Goal: Information Seeking & Learning: Learn about a topic

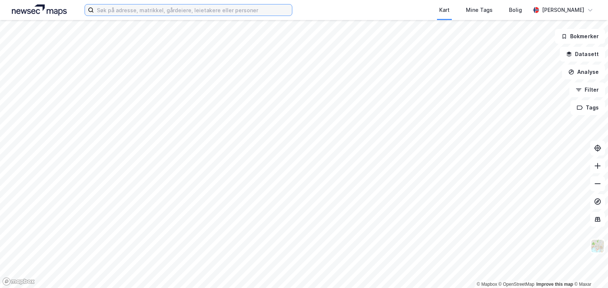
click at [224, 6] on input at bounding box center [193, 9] width 198 height 11
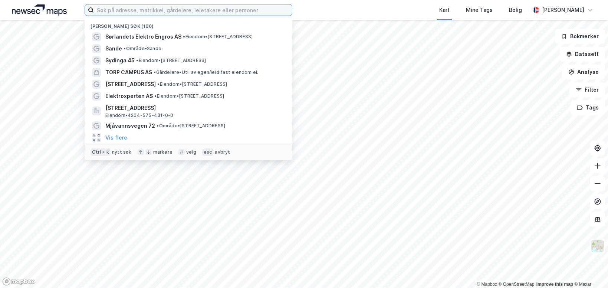
click at [224, 6] on input at bounding box center [193, 9] width 198 height 11
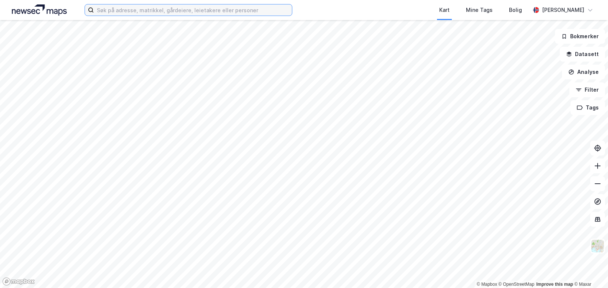
click at [227, 14] on input at bounding box center [193, 9] width 198 height 11
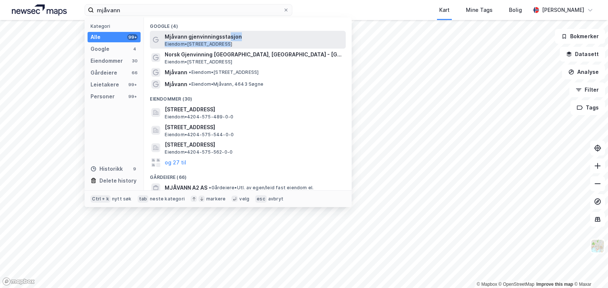
click at [228, 41] on div "Mjåvann gjenvinningsstasjon [GEOGRAPHIC_DATA] • [STREET_ADDRESS]" at bounding box center [255, 39] width 180 height 15
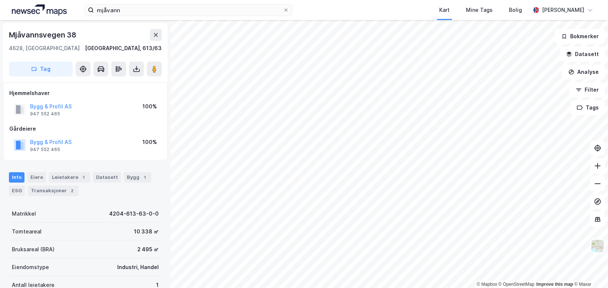
click at [125, 162] on div "Mjåvannsvegen 38 4628, [GEOGRAPHIC_DATA], [GEOGRAPHIC_DATA] [GEOGRAPHIC_DATA], …" at bounding box center [85, 154] width 171 height 268
drag, startPoint x: 93, startPoint y: 104, endPoint x: 34, endPoint y: 100, distance: 58.7
click at [34, 100] on div "Hjemmelshaver Bygg & Profil AS 947 552 465 100%" at bounding box center [85, 104] width 152 height 30
copy button "Bygg & Profil AS"
click at [109, 129] on div "Gårdeiere" at bounding box center [85, 128] width 152 height 9
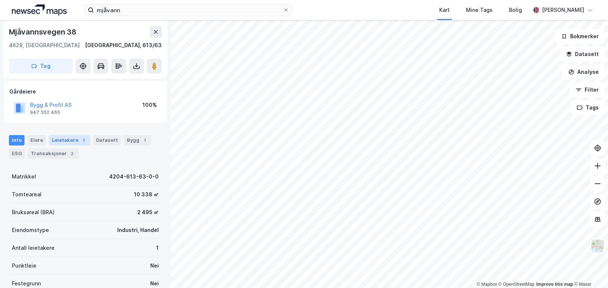
click at [80, 139] on div "1" at bounding box center [83, 140] width 7 height 7
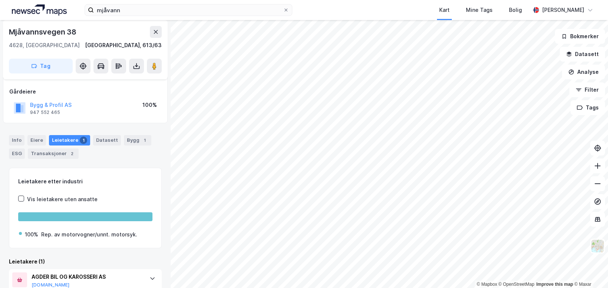
scroll to position [67, 0]
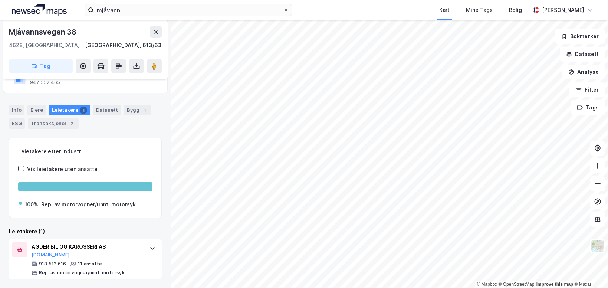
click at [97, 226] on div "Leietakere etter industri Vis leietakere uten ansatte 100% Rep. av motorvogner/…" at bounding box center [85, 209] width 153 height 142
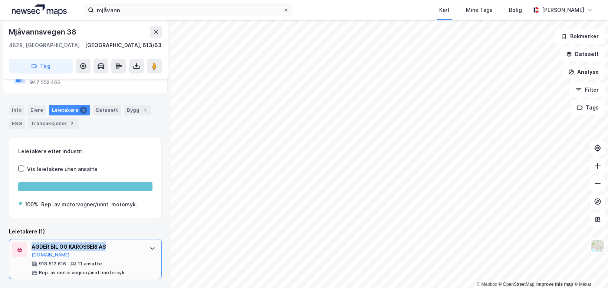
drag, startPoint x: 121, startPoint y: 247, endPoint x: 32, endPoint y: 250, distance: 88.4
click at [32, 250] on div "AGDER BIL OG KAROSSERI AS" at bounding box center [87, 246] width 111 height 9
copy div "AGDER BIL OG KAROSSERI AS"
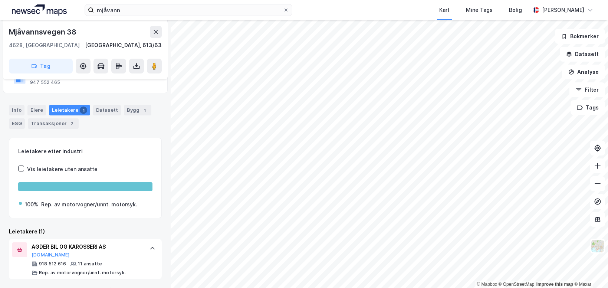
click at [78, 229] on div "Leietakere (1)" at bounding box center [85, 231] width 153 height 9
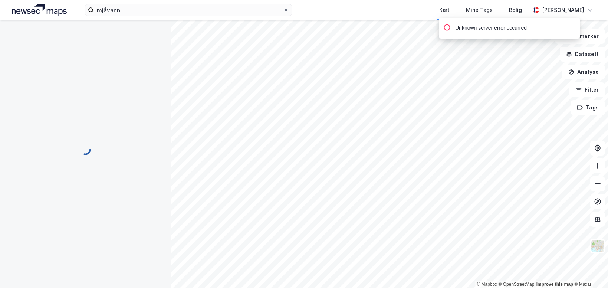
scroll to position [67, 0]
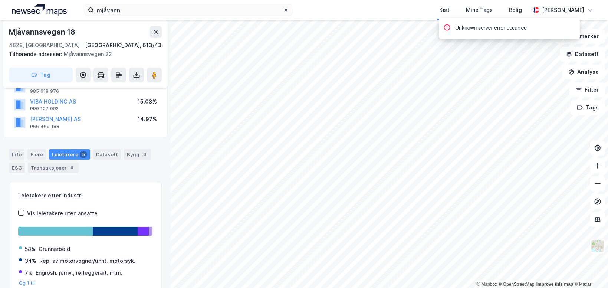
click at [115, 174] on div "Info [PERSON_NAME] 5 Datasett Bygg 3 ESG Transaksjoner 6" at bounding box center [85, 158] width 171 height 36
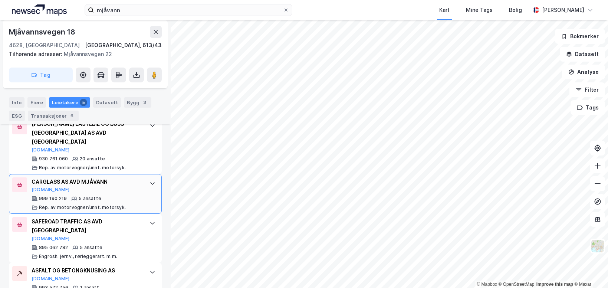
scroll to position [322, 0]
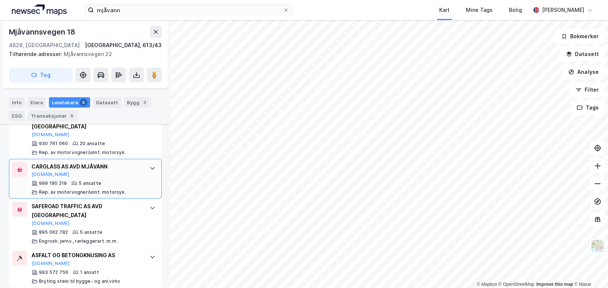
click at [125, 180] on div "999 190 219 5 ansatte Rep. av motorvogner/unnt. motorsyk." at bounding box center [87, 187] width 111 height 15
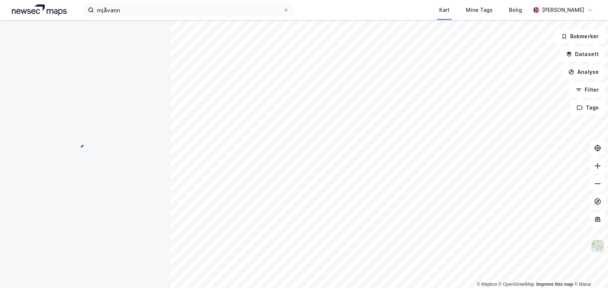
scroll to position [45, 0]
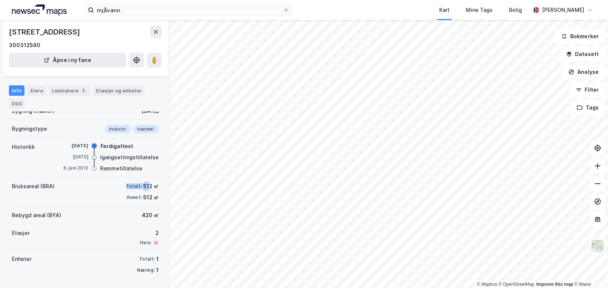
drag, startPoint x: 123, startPoint y: 187, endPoint x: 142, endPoint y: 188, distance: 19.4
click at [142, 188] on div "Bruksareal (BRA) Totalt: 512 ㎡ Annet: 512 ㎡" at bounding box center [85, 191] width 153 height 29
drag, startPoint x: 149, startPoint y: 199, endPoint x: 114, endPoint y: 197, distance: 35.3
click at [114, 197] on div "Bruksareal (BRA) Totalt: 512 ㎡ Annet: 512 ㎡" at bounding box center [85, 191] width 153 height 29
drag, startPoint x: 114, startPoint y: 196, endPoint x: 155, endPoint y: 196, distance: 41.2
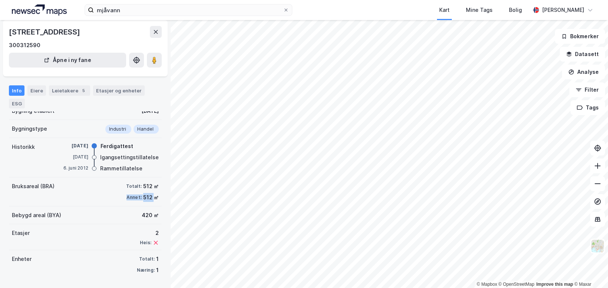
click at [115, 196] on div "Bruksareal (BRA) Totalt: 512 ㎡ Annet: 512 ㎡" at bounding box center [85, 191] width 153 height 29
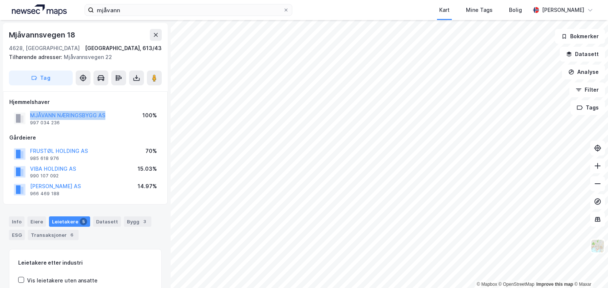
drag, startPoint x: 118, startPoint y: 112, endPoint x: 32, endPoint y: 111, distance: 85.7
click at [32, 111] on div "MJÅVANN NÆRINGSBYGG AS 997 034 236 100%" at bounding box center [85, 118] width 152 height 18
copy button "MJÅVANN NÆRINGSBYGG AS"
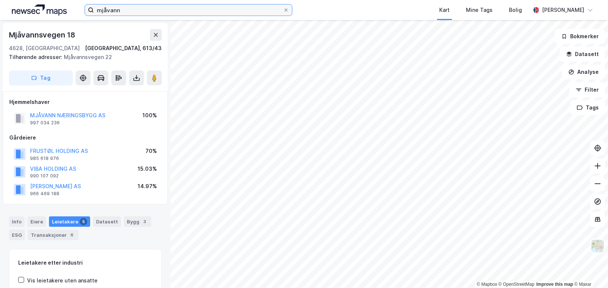
click at [150, 14] on input "mjåvann" at bounding box center [188, 9] width 189 height 11
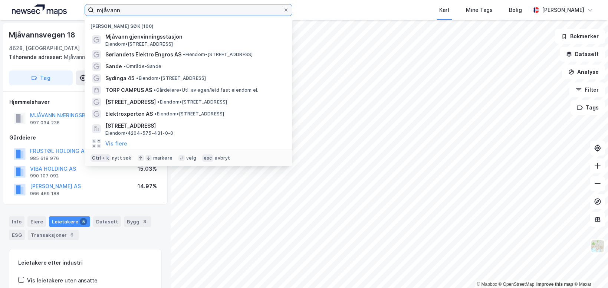
click at [150, 14] on input "mjåvann" at bounding box center [188, 9] width 189 height 11
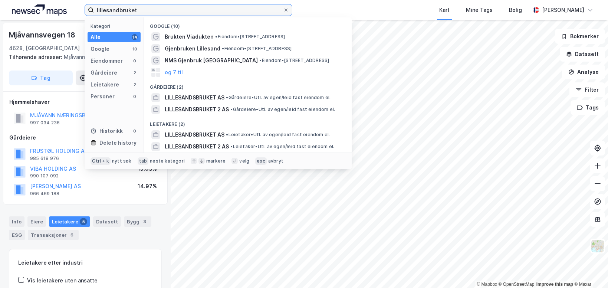
click at [167, 14] on input "lillesandbruket" at bounding box center [188, 9] width 189 height 11
type input "storemyrsletta"
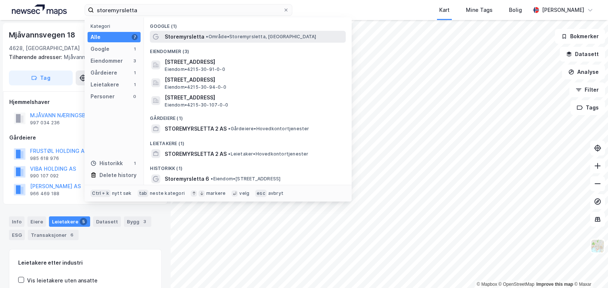
click at [203, 42] on div "Storemyrsletta • Område • [GEOGRAPHIC_DATA], [GEOGRAPHIC_DATA]" at bounding box center [248, 37] width 196 height 12
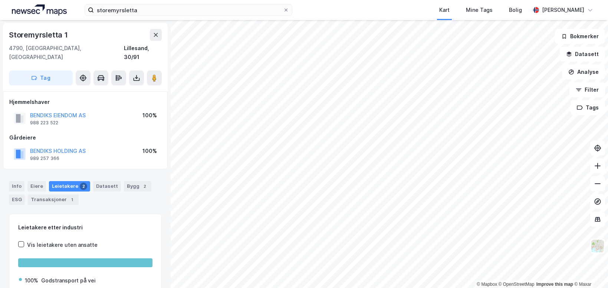
scroll to position [1, 0]
click at [102, 119] on div "Hjemmelshaver BENDIKS EIENDOM AS 988 223 522 100% Gårdeiere BENDIKS HOLDING AS …" at bounding box center [85, 129] width 152 height 65
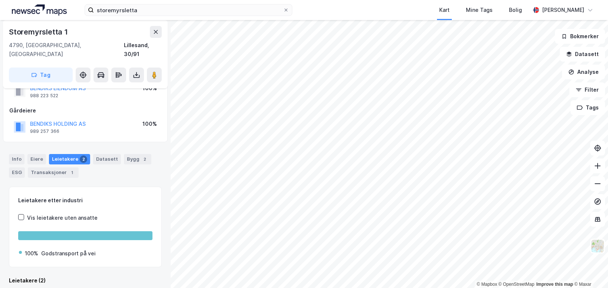
click at [97, 169] on div "Info [PERSON_NAME] 2 Datasett Bygg 2 ESG Transaksjoner 1" at bounding box center [85, 163] width 171 height 36
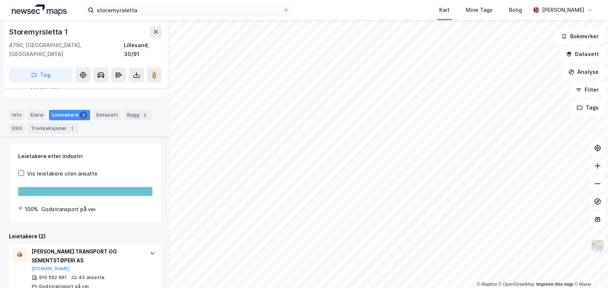
scroll to position [116, 0]
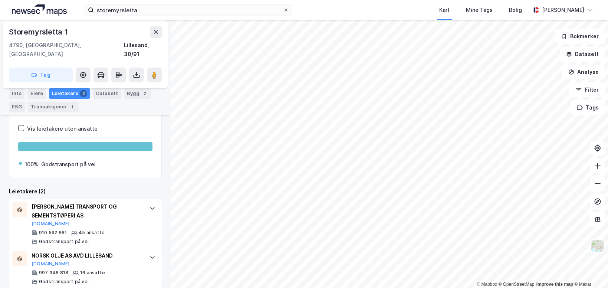
click at [95, 187] on div "Leietakere (2)" at bounding box center [85, 191] width 153 height 9
click at [112, 253] on div "NORSK OLJE AS AVD [PERSON_NAME][DOMAIN_NAME]" at bounding box center [87, 259] width 111 height 16
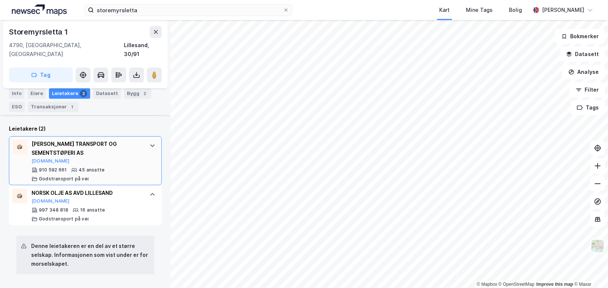
scroll to position [265, 0]
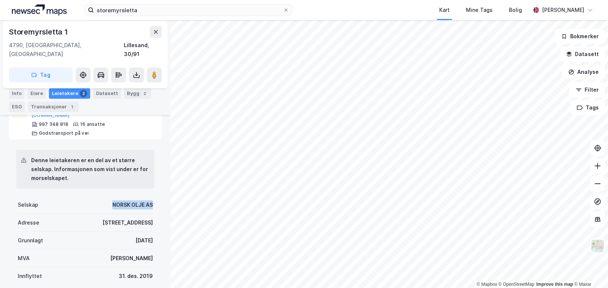
drag, startPoint x: 134, startPoint y: 199, endPoint x: 102, endPoint y: 199, distance: 32.3
copy div "NORSK OLJE AS"
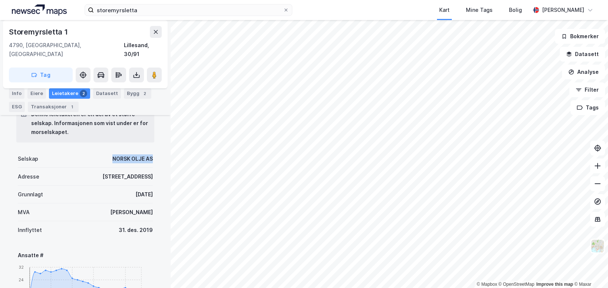
scroll to position [376, 0]
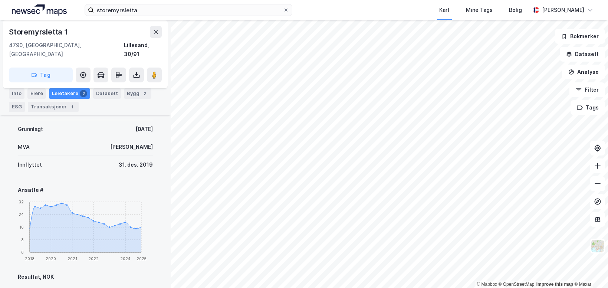
scroll to position [93, 0]
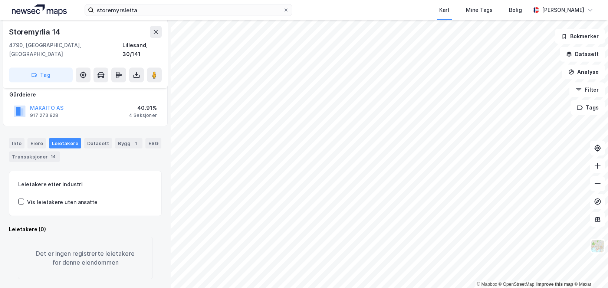
click at [110, 152] on div "Info [PERSON_NAME] Datasett Bygg 1 ESG Transaksjoner 14" at bounding box center [85, 150] width 153 height 24
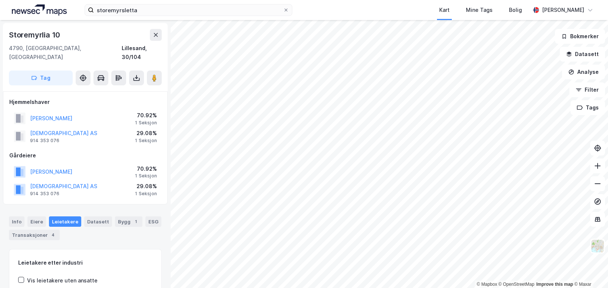
scroll to position [1, 0]
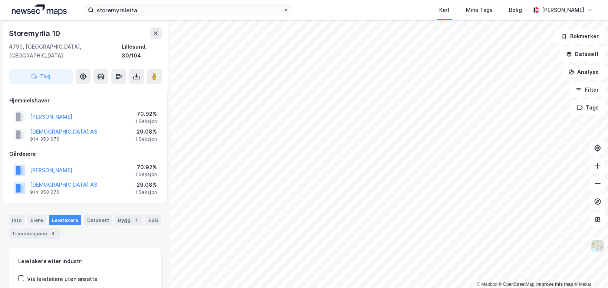
scroll to position [1, 0]
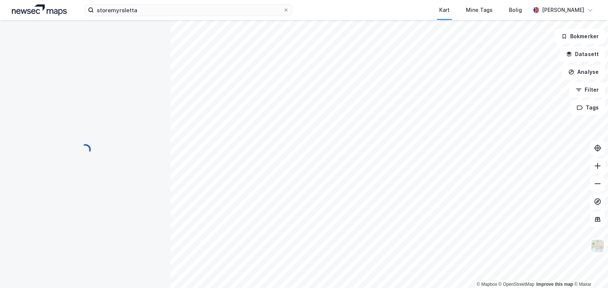
scroll to position [1, 0]
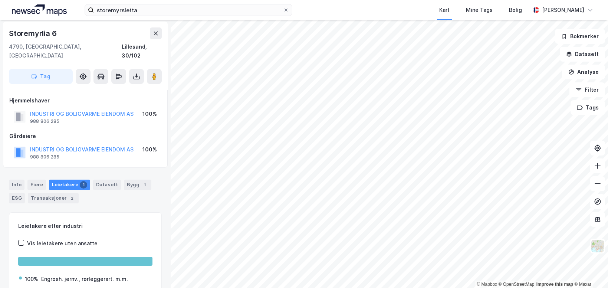
click at [133, 195] on div "Info [PERSON_NAME] 1 Datasett Bygg 1 ESG Transaksjoner 2" at bounding box center [85, 189] width 171 height 36
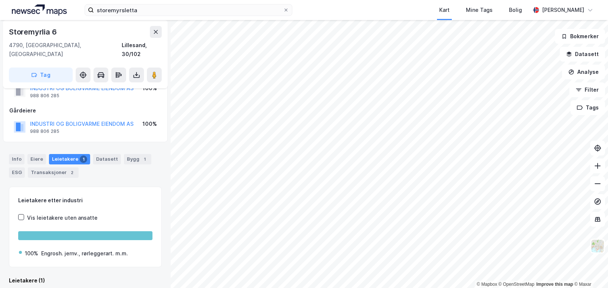
scroll to position [67, 0]
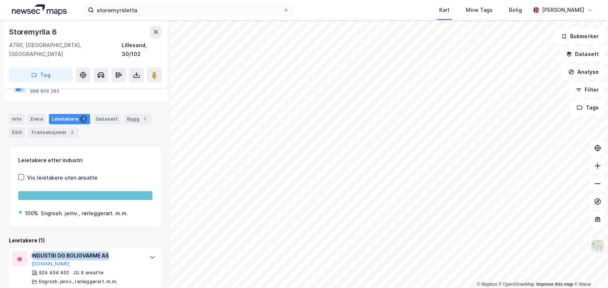
drag, startPoint x: 88, startPoint y: 247, endPoint x: 108, endPoint y: 219, distance: 35.3
click at [35, 251] on div "INDUSTRI OG BOLIGVARME AS" at bounding box center [87, 255] width 111 height 9
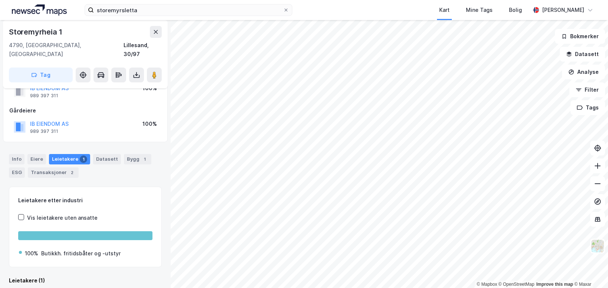
scroll to position [27, 0]
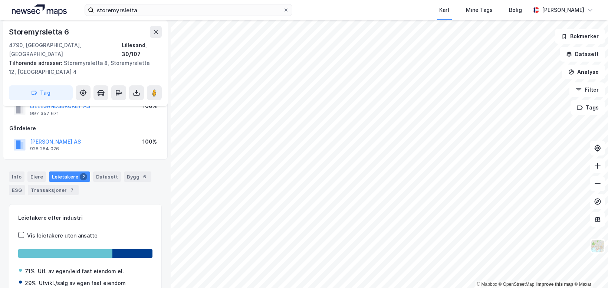
click at [118, 150] on div "Hjemmelshaver LILLESANDSBRUKET AS 997 357 671 100% Gårdeiere [PERSON_NAME] AS 9…" at bounding box center [85, 121] width 165 height 78
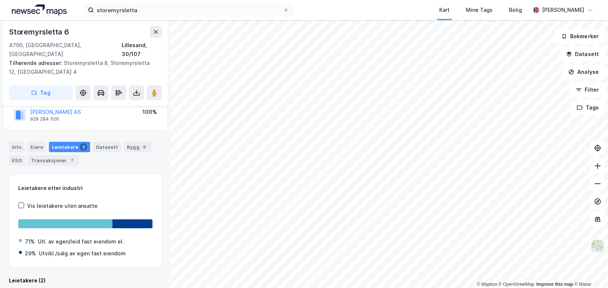
click at [118, 150] on div "Info [PERSON_NAME] 2 Datasett Bygg 6 ESG Transaksjoner 7" at bounding box center [85, 154] width 153 height 24
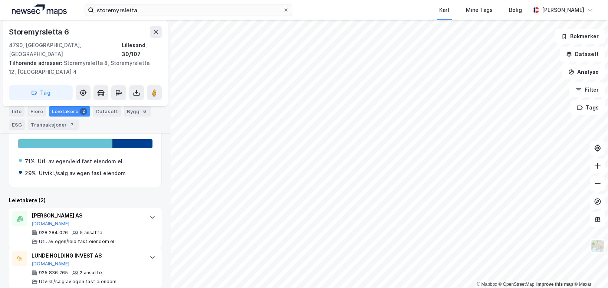
click at [88, 196] on div "Leietakere (2)" at bounding box center [85, 200] width 153 height 9
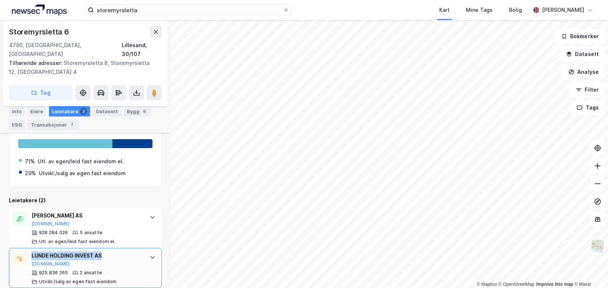
drag, startPoint x: 109, startPoint y: 245, endPoint x: 36, endPoint y: 243, distance: 73.5
click at [32, 251] on div "LUNDE HOLDING INVEST AS" at bounding box center [87, 255] width 111 height 9
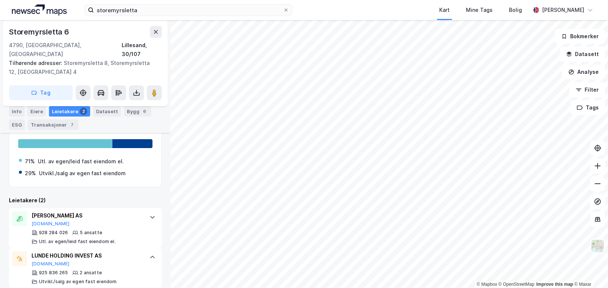
click at [93, 196] on div "Leietakere (2)" at bounding box center [85, 200] width 153 height 9
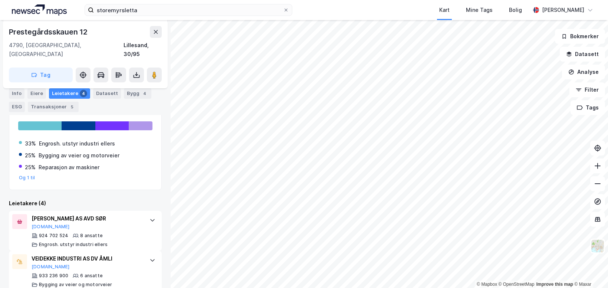
scroll to position [60, 0]
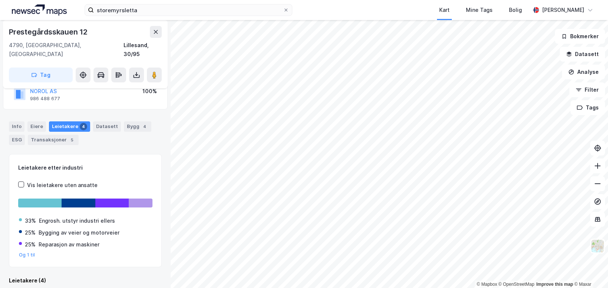
click at [128, 132] on div "Info Eiere Leietakere 4 Datasett Bygg 4 ESG Transaksjoner 5" at bounding box center [85, 133] width 153 height 24
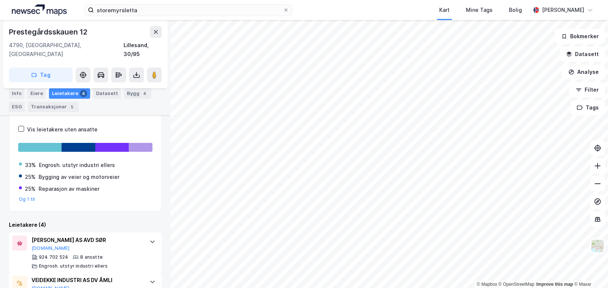
scroll to position [171, 0]
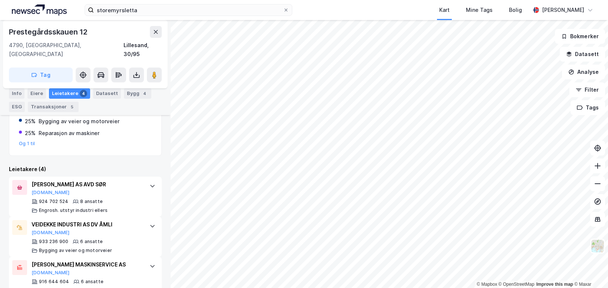
click at [109, 165] on div "Leietakere (4)" at bounding box center [85, 169] width 153 height 9
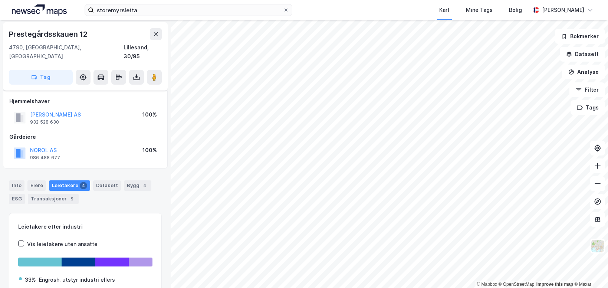
scroll to position [0, 0]
click at [109, 158] on div "Hjemmelshaver [PERSON_NAME] AS 932 528 630 100% Gårdeiere NOROL AS 986 488 677 …" at bounding box center [85, 130] width 165 height 78
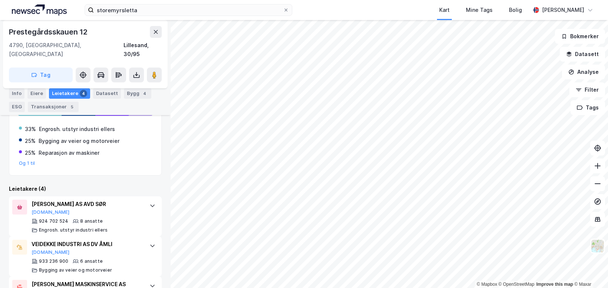
scroll to position [146, 0]
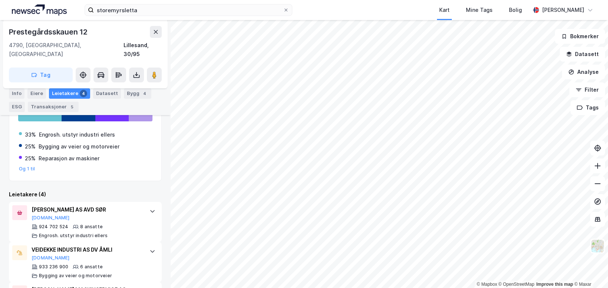
click at [108, 190] on div "Leietakere (4)" at bounding box center [85, 194] width 153 height 9
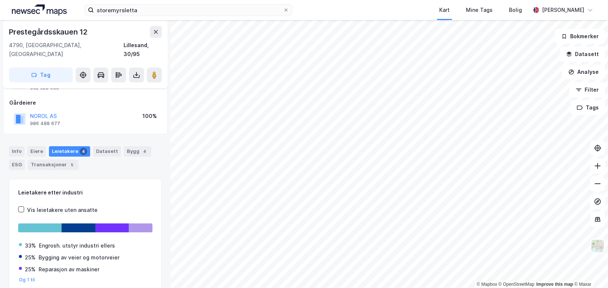
scroll to position [0, 0]
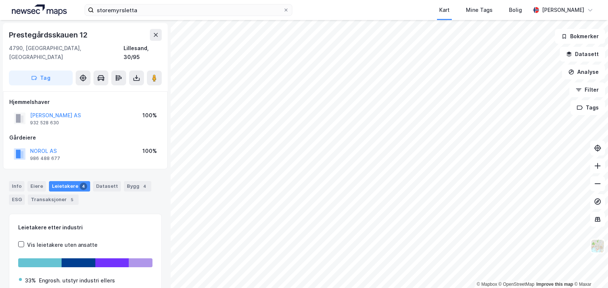
drag, startPoint x: 74, startPoint y: 106, endPoint x: 30, endPoint y: 105, distance: 44.2
click at [30, 109] on div "[PERSON_NAME] AS 932 528 630 100%" at bounding box center [85, 118] width 152 height 18
copy button "[PERSON_NAME] AS"
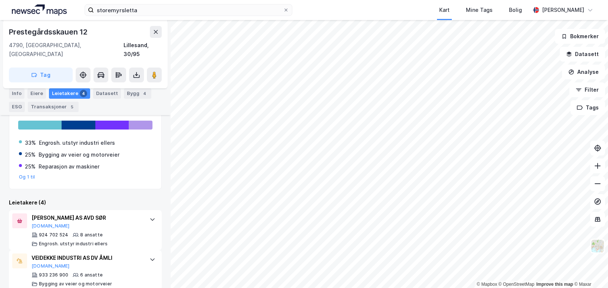
click at [115, 188] on div "Leietakere etter industri Vis leietakere uten ansatte 33% Engrosh. utstyr indus…" at bounding box center [85, 223] width 153 height 295
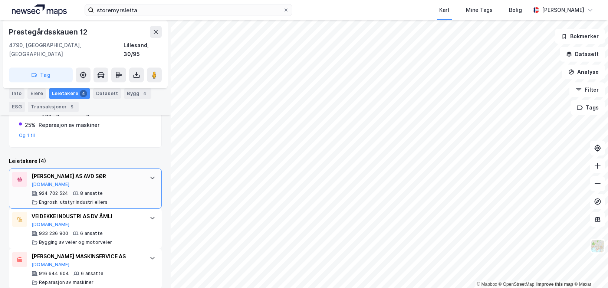
click at [126, 172] on div "[PERSON_NAME] AS AVD SØR" at bounding box center [87, 176] width 111 height 9
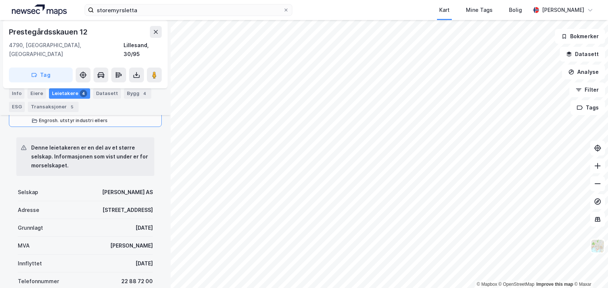
scroll to position [263, 0]
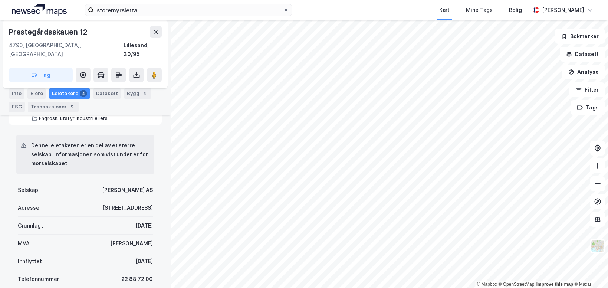
drag, startPoint x: 117, startPoint y: 217, endPoint x: 149, endPoint y: 218, distance: 31.9
drag, startPoint x: 150, startPoint y: 250, endPoint x: 107, endPoint y: 254, distance: 42.5
click at [107, 254] on div "Innflyttet [DATE]" at bounding box center [85, 261] width 135 height 18
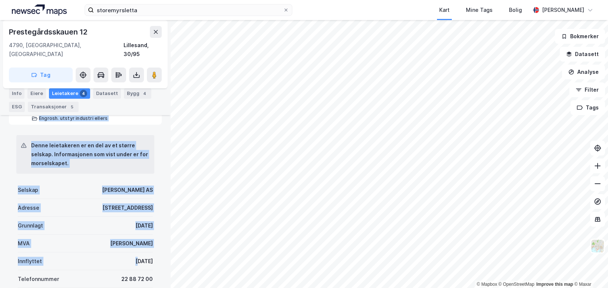
drag, startPoint x: 107, startPoint y: 254, endPoint x: 160, endPoint y: 248, distance: 52.7
click at [160, 248] on div "Prestegårdsskauen 12 4790, [GEOGRAPHIC_DATA], Agder Lillesand, 30/95 Tag Hjemme…" at bounding box center [85, 154] width 171 height 268
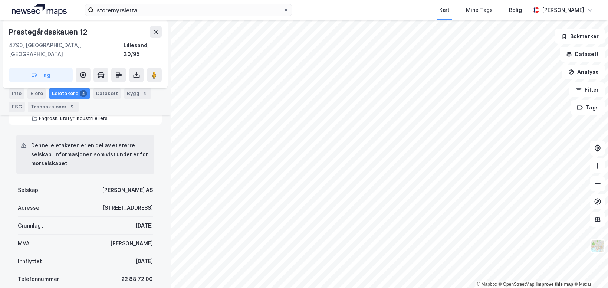
click at [160, 248] on div "Prestegårdsskauen 12 4790, [GEOGRAPHIC_DATA], Agder Lillesand, 30/95 Tag Hjemme…" at bounding box center [85, 154] width 171 height 268
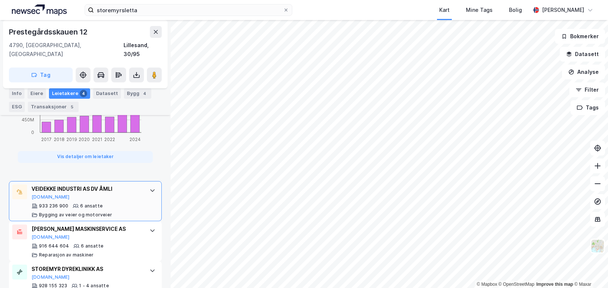
click at [123, 203] on div "933 236 900 6 ansatte Bygging av veier og motorveier" at bounding box center [87, 210] width 111 height 15
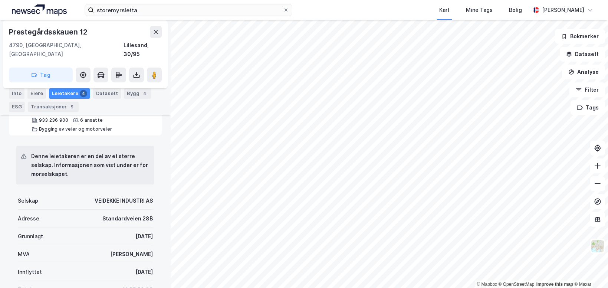
scroll to position [338, 0]
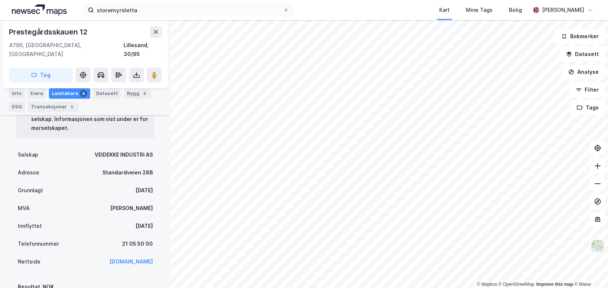
drag, startPoint x: 109, startPoint y: 217, endPoint x: 140, endPoint y: 217, distance: 31.2
click at [139, 217] on div "Innflyttet [DATE]" at bounding box center [85, 226] width 135 height 18
click at [141, 222] on div "[DATE]" at bounding box center [143, 226] width 17 height 9
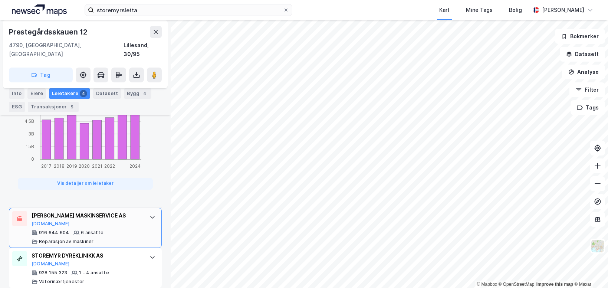
click at [120, 211] on div "[PERSON_NAME] MASKINSERVICE AS" at bounding box center [87, 215] width 111 height 9
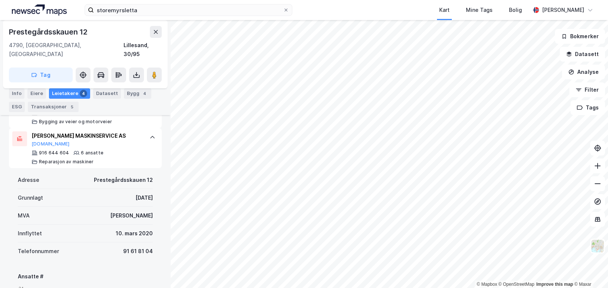
scroll to position [343, 0]
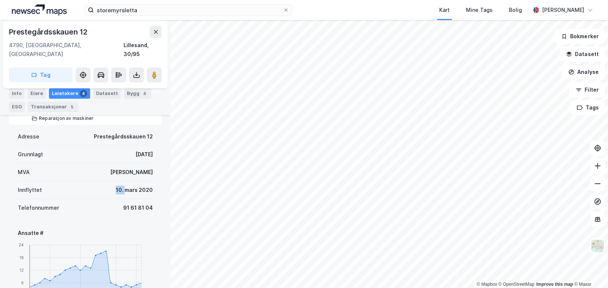
drag, startPoint x: 90, startPoint y: 182, endPoint x: 122, endPoint y: 183, distance: 31.9
click at [122, 183] on div "Innflyttet [DATE]" at bounding box center [85, 190] width 135 height 18
click at [122, 186] on div "10. mars 2020" at bounding box center [134, 190] width 37 height 9
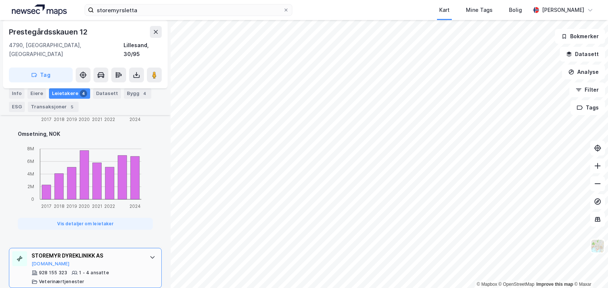
click at [116, 253] on div "STOREMYR DYREKLINIKK AS [DOMAIN_NAME]" at bounding box center [87, 259] width 111 height 16
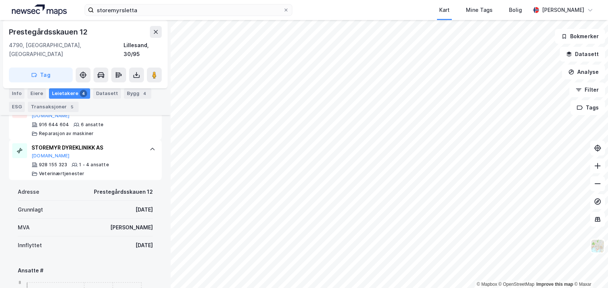
scroll to position [380, 0]
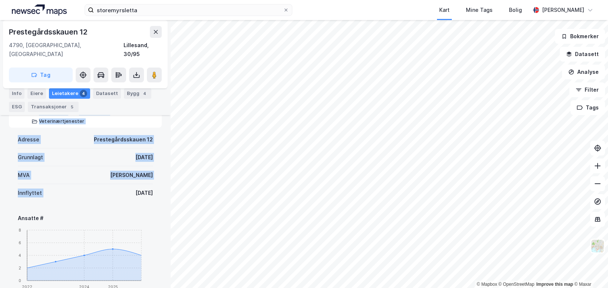
drag, startPoint x: 114, startPoint y: 184, endPoint x: 159, endPoint y: 187, distance: 44.6
click at [159, 187] on div "Prestegårdsskauen 12 4790, [GEOGRAPHIC_DATA], Agder Lillesand, 30/95 Tag Hjemme…" at bounding box center [85, 154] width 171 height 268
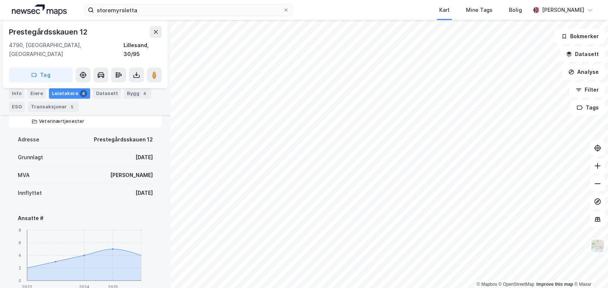
click at [159, 187] on div "Prestegårdsskauen 12 4790, [GEOGRAPHIC_DATA], Agder Lillesand, 30/95 Tag Hjemme…" at bounding box center [85, 154] width 171 height 268
drag, startPoint x: 124, startPoint y: 185, endPoint x: 107, endPoint y: 185, distance: 16.7
click at [107, 185] on div "Innflyttet [DATE]" at bounding box center [85, 193] width 135 height 18
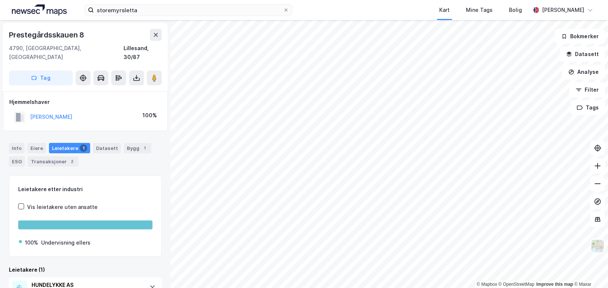
click at [108, 158] on div "Info [PERSON_NAME] 1 Datasett Bygg 1 ESG Transaksjoner 2" at bounding box center [85, 152] width 171 height 36
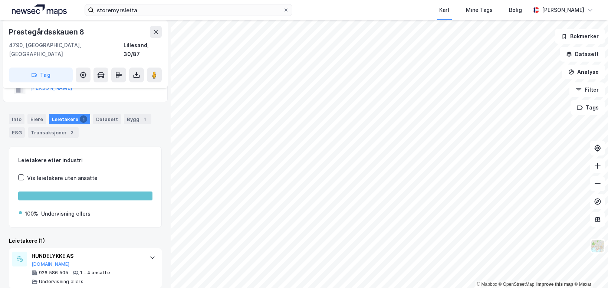
scroll to position [29, 0]
drag, startPoint x: 83, startPoint y: 244, endPoint x: 146, endPoint y: 230, distance: 64.9
click at [56, 251] on div "HUNDELYKKE AS" at bounding box center [87, 255] width 111 height 9
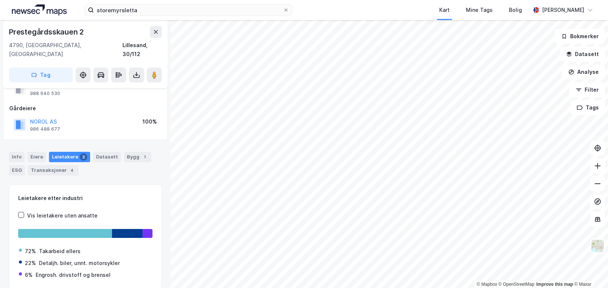
scroll to position [29, 0]
click at [125, 174] on div "Info Eiere Leietakere 3 Datasett Bygg 1 ESG Transaksjoner 4 Leietakere etter in…" at bounding box center [85, 226] width 153 height 167
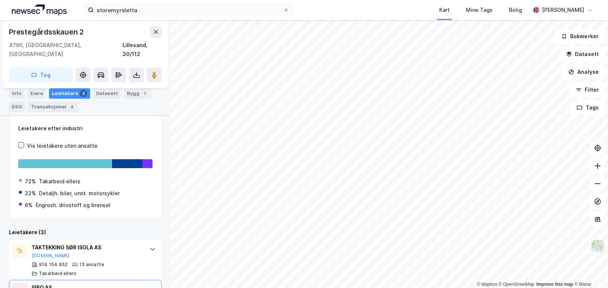
scroll to position [162, 0]
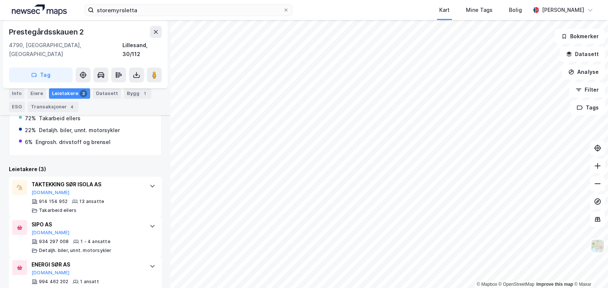
click at [99, 153] on div "Leietakere etter industri Vis leietakere uten ansatte 72% Takarbeid ellers 22% …" at bounding box center [85, 175] width 153 height 246
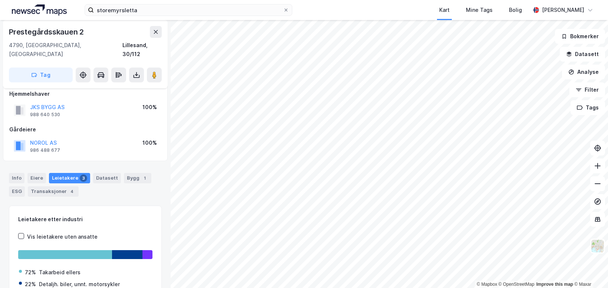
scroll to position [0, 0]
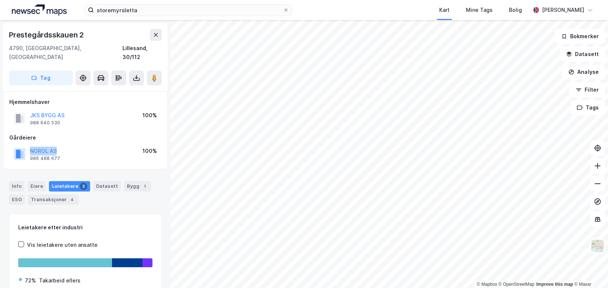
drag, startPoint x: 70, startPoint y: 137, endPoint x: 29, endPoint y: 143, distance: 42.0
click at [29, 145] on div "NOROL AS 986 488 677 100%" at bounding box center [85, 154] width 152 height 18
